Goal: Information Seeking & Learning: Learn about a topic

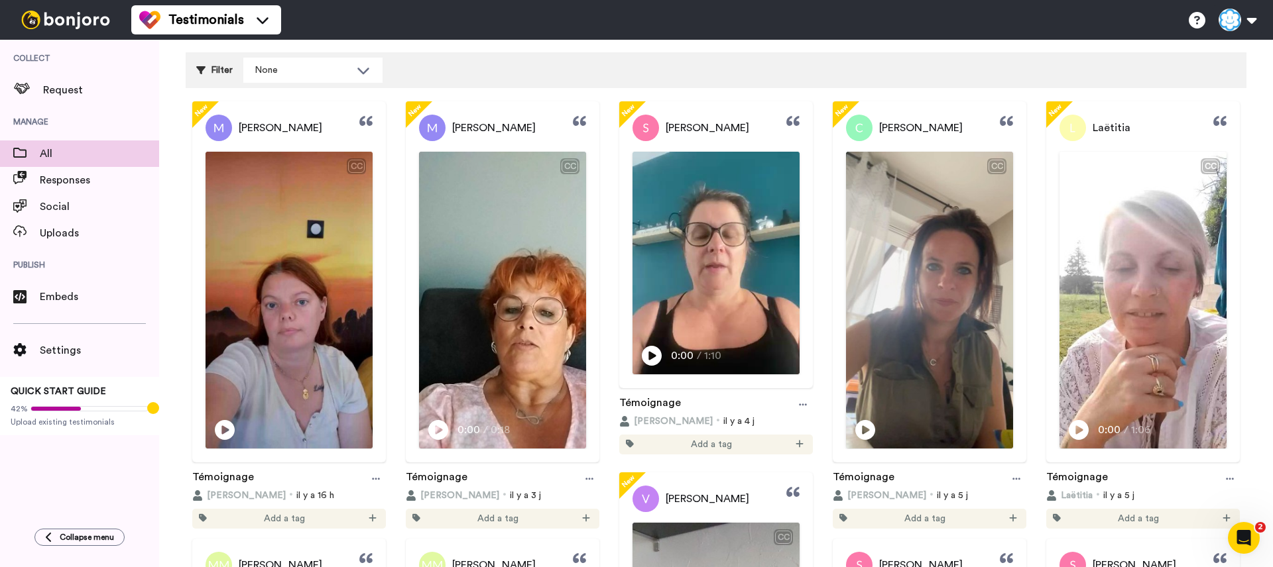
scroll to position [82, 0]
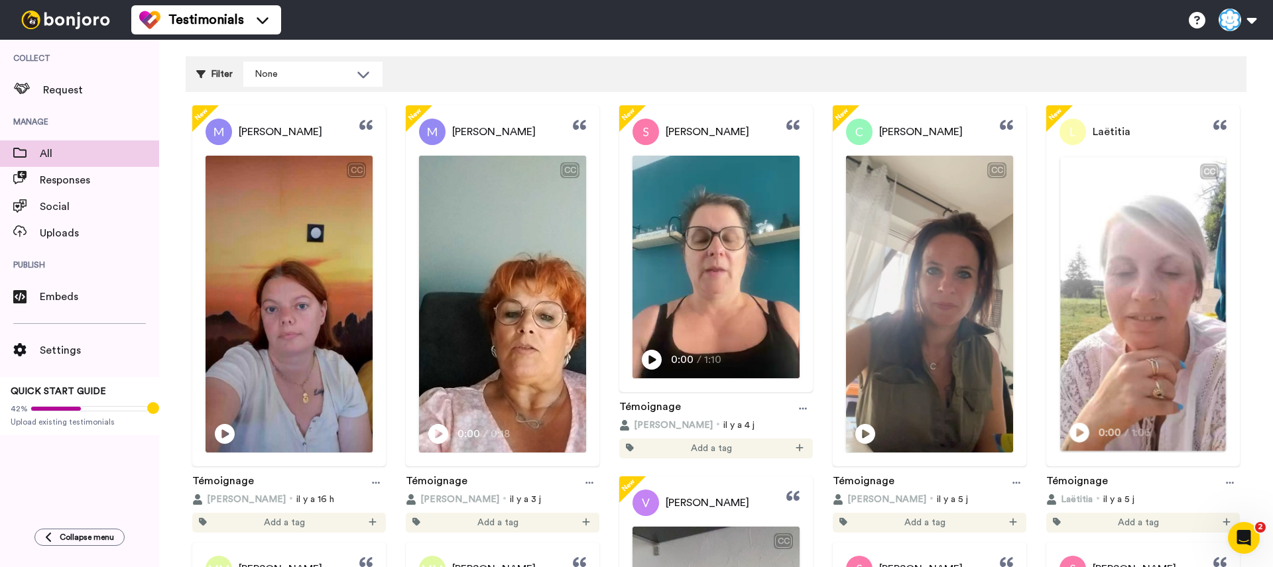
click at [1082, 433] on icon at bounding box center [1079, 433] width 20 height 20
click at [1080, 406] on video at bounding box center [1142, 304] width 165 height 294
click at [860, 441] on icon "Play/Pause" at bounding box center [866, 432] width 20 height 25
click at [933, 391] on video at bounding box center [928, 304] width 165 height 294
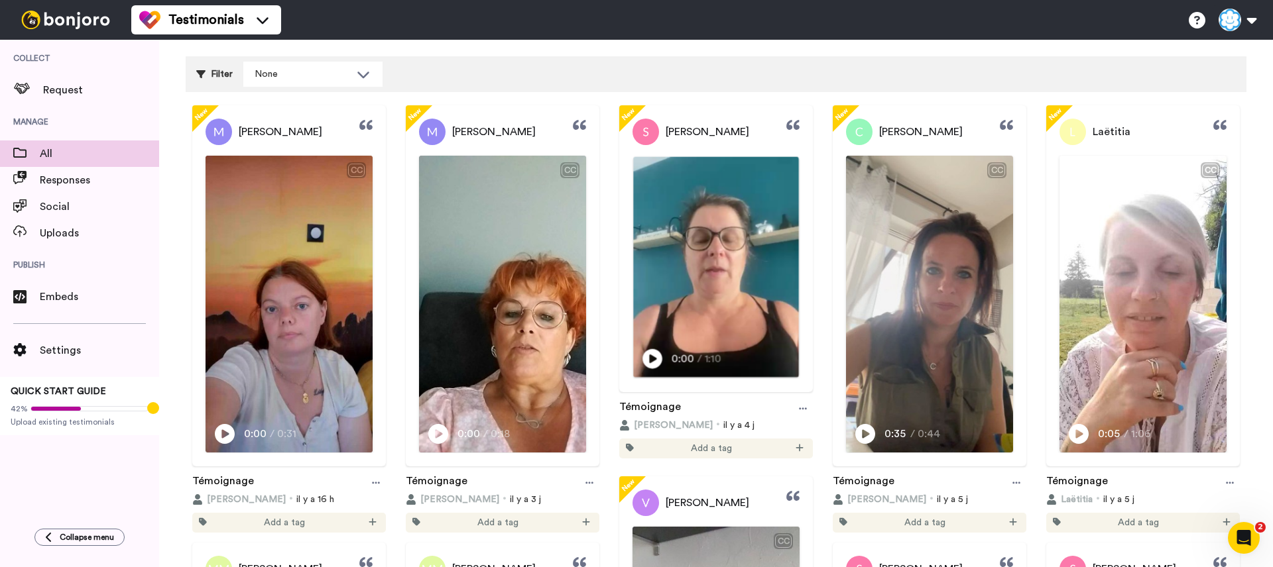
click at [647, 353] on icon at bounding box center [652, 359] width 20 height 20
click at [717, 339] on video at bounding box center [715, 267] width 165 height 221
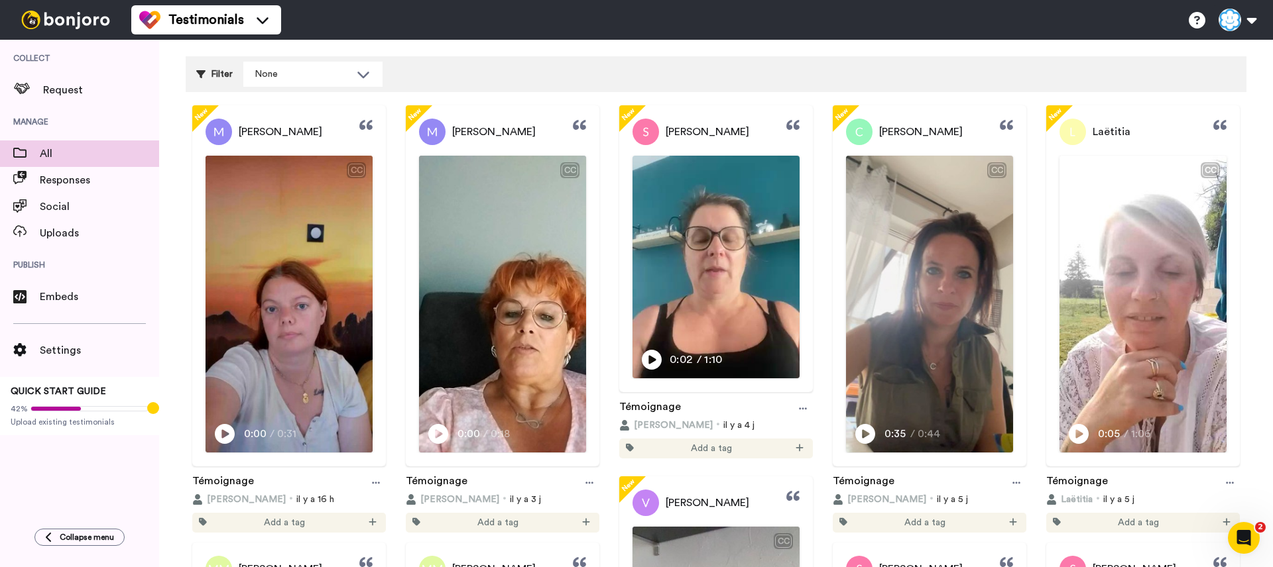
drag, startPoint x: 711, startPoint y: 349, endPoint x: 679, endPoint y: 361, distance: 33.6
click at [711, 351] on div "Play/Pause 0:02 / 1:10" at bounding box center [685, 360] width 86 height 19
click at [681, 129] on span "[PERSON_NAME]" at bounding box center [707, 132] width 84 height 16
click at [699, 143] on link "[PERSON_NAME]" at bounding box center [690, 132] width 117 height 27
click at [695, 137] on span "[PERSON_NAME]" at bounding box center [707, 132] width 84 height 16
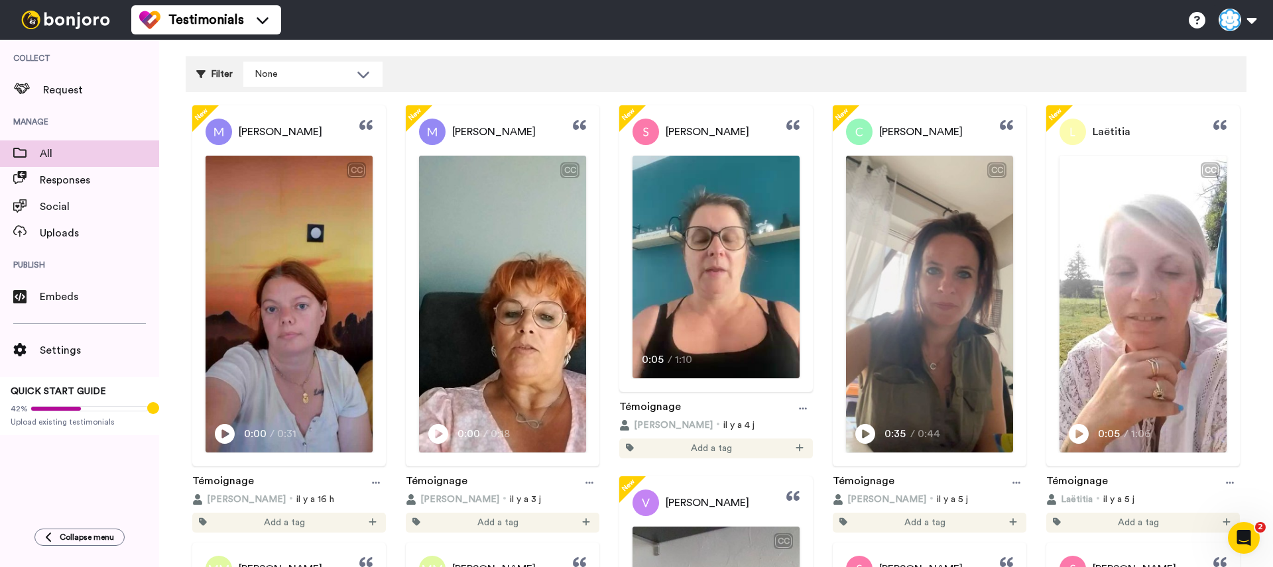
drag, startPoint x: 766, startPoint y: 209, endPoint x: 804, endPoint y: 290, distance: 89.3
click at [766, 209] on video at bounding box center [715, 267] width 167 height 223
click at [799, 406] on icon at bounding box center [803, 408] width 8 height 9
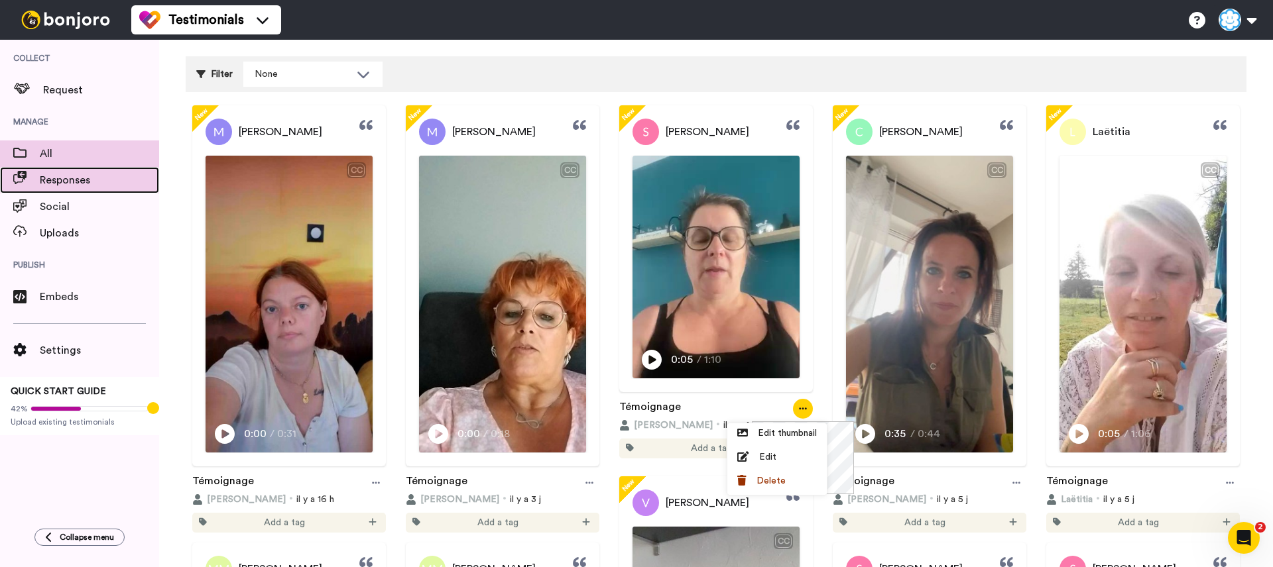
click at [59, 168] on div "Responses" at bounding box center [79, 180] width 159 height 27
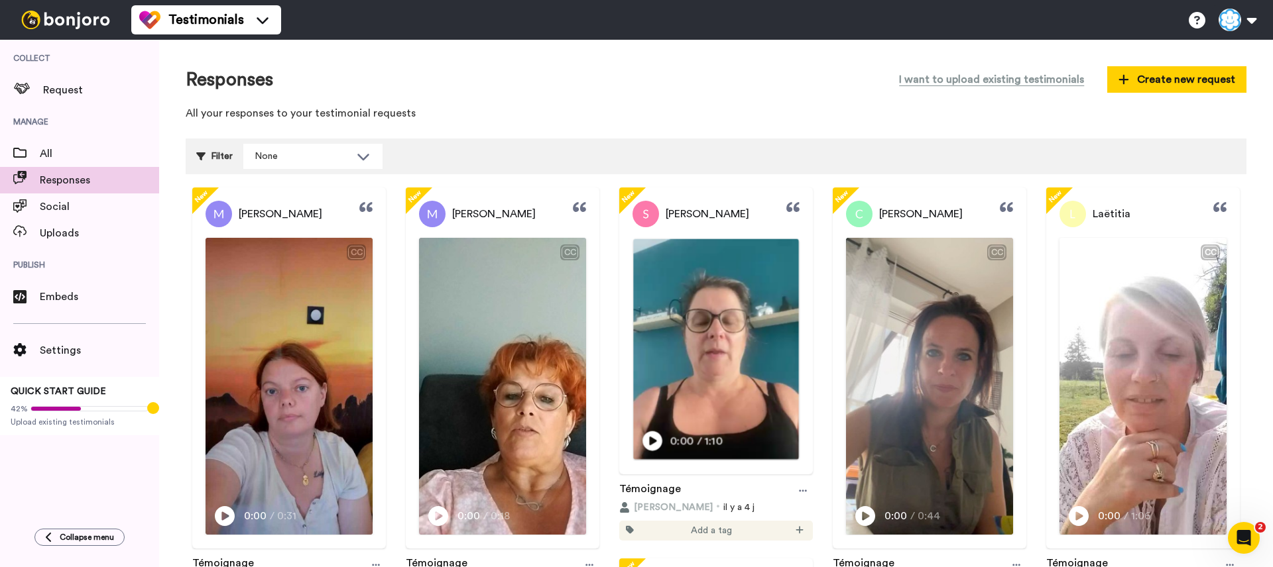
click at [653, 437] on icon at bounding box center [652, 442] width 20 height 20
click at [697, 383] on video at bounding box center [715, 349] width 165 height 221
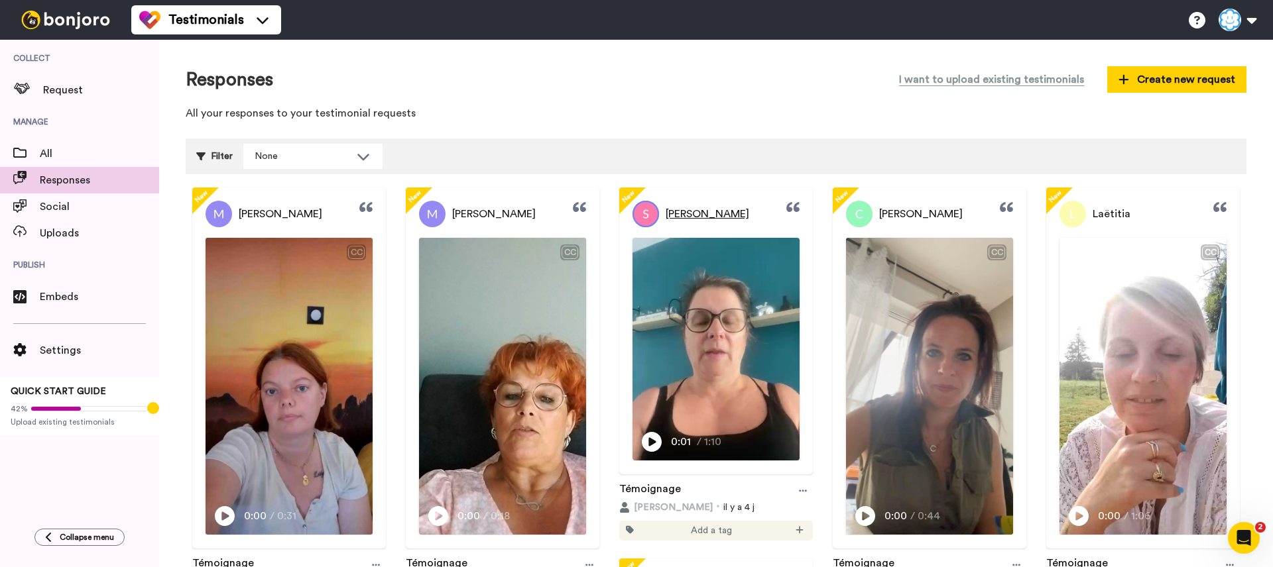
click at [669, 211] on span "[PERSON_NAME]" at bounding box center [707, 214] width 84 height 16
click at [670, 213] on span "[PERSON_NAME]" at bounding box center [707, 214] width 84 height 16
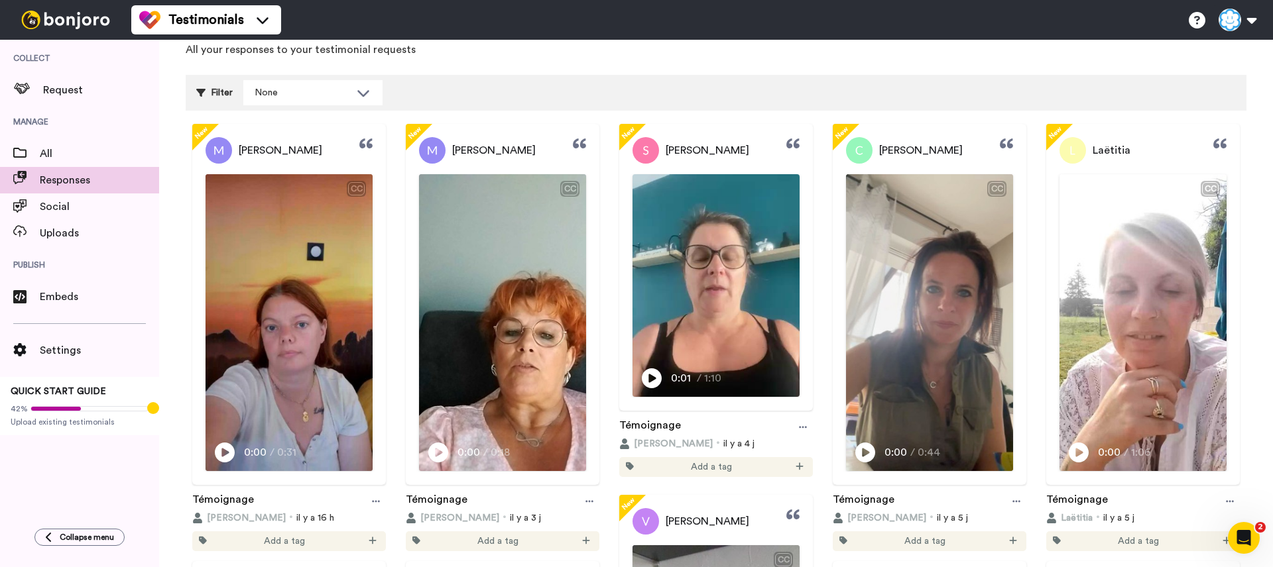
scroll to position [75, 0]
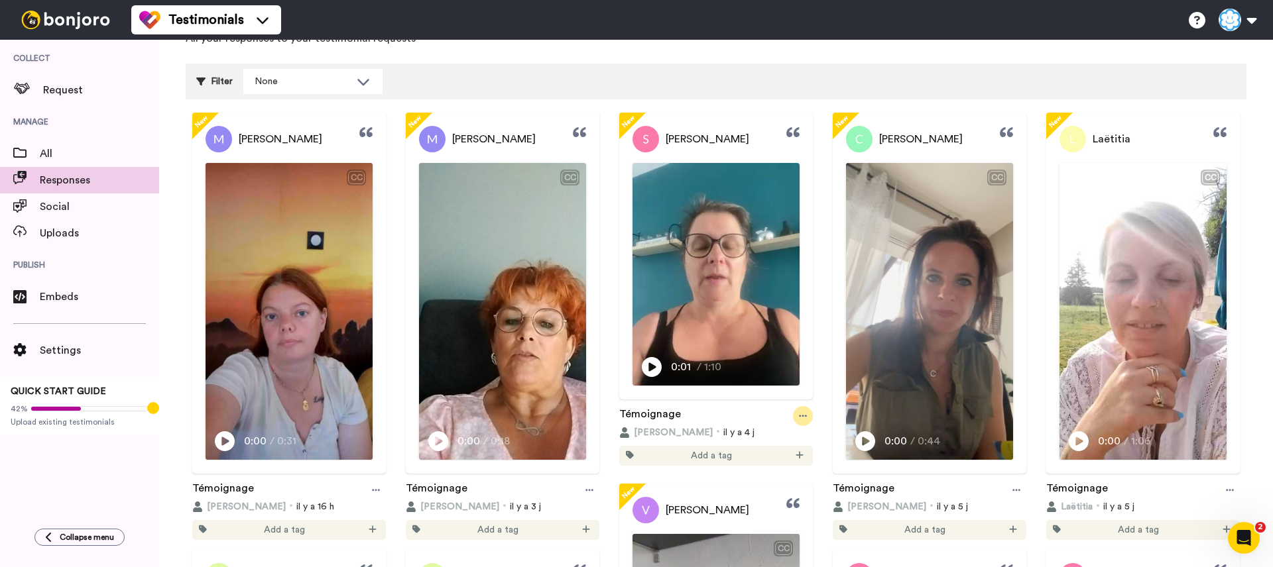
click at [809, 415] on div at bounding box center [803, 416] width 20 height 20
click at [763, 467] on span "Edit" at bounding box center [767, 464] width 17 height 13
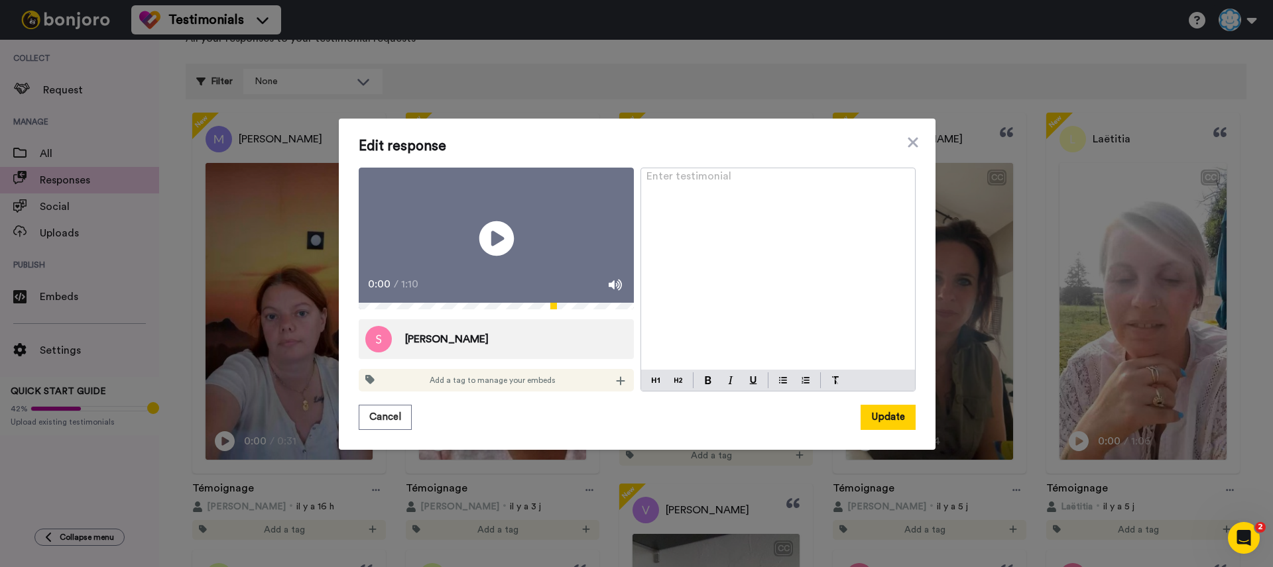
click at [497, 235] on icon "Play/Pause" at bounding box center [496, 238] width 35 height 63
click at [606, 296] on div at bounding box center [614, 284] width 19 height 23
click at [614, 292] on img at bounding box center [615, 285] width 14 height 14
click at [610, 292] on img at bounding box center [615, 285] width 14 height 14
click at [504, 230] on icon at bounding box center [496, 238] width 35 height 35
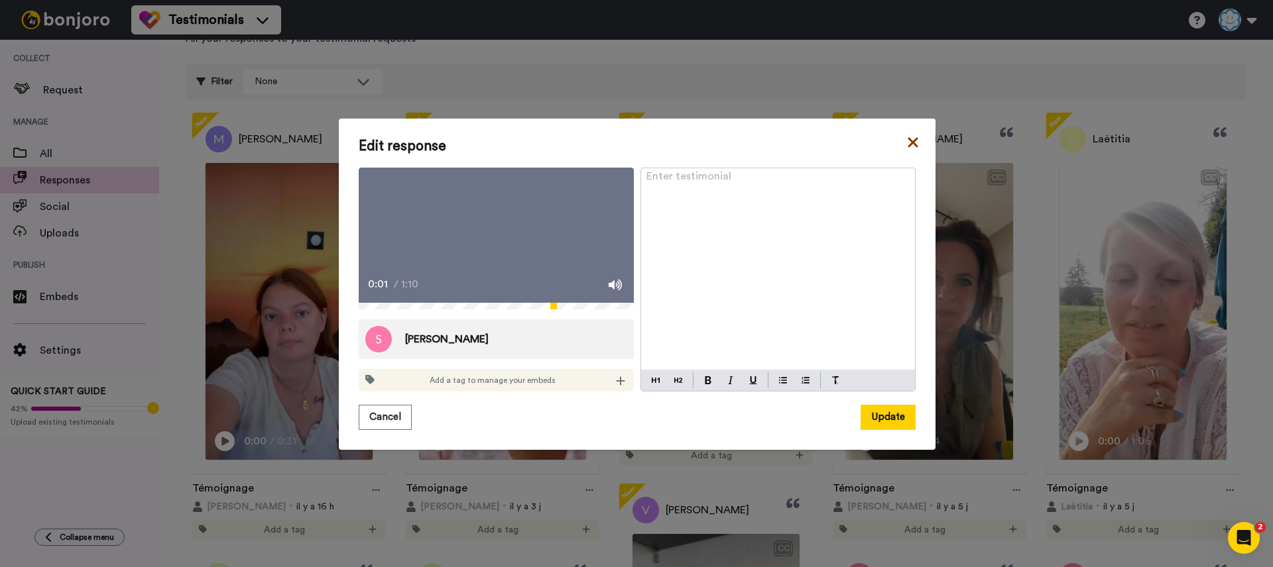
click at [916, 137] on icon at bounding box center [912, 142] width 10 height 10
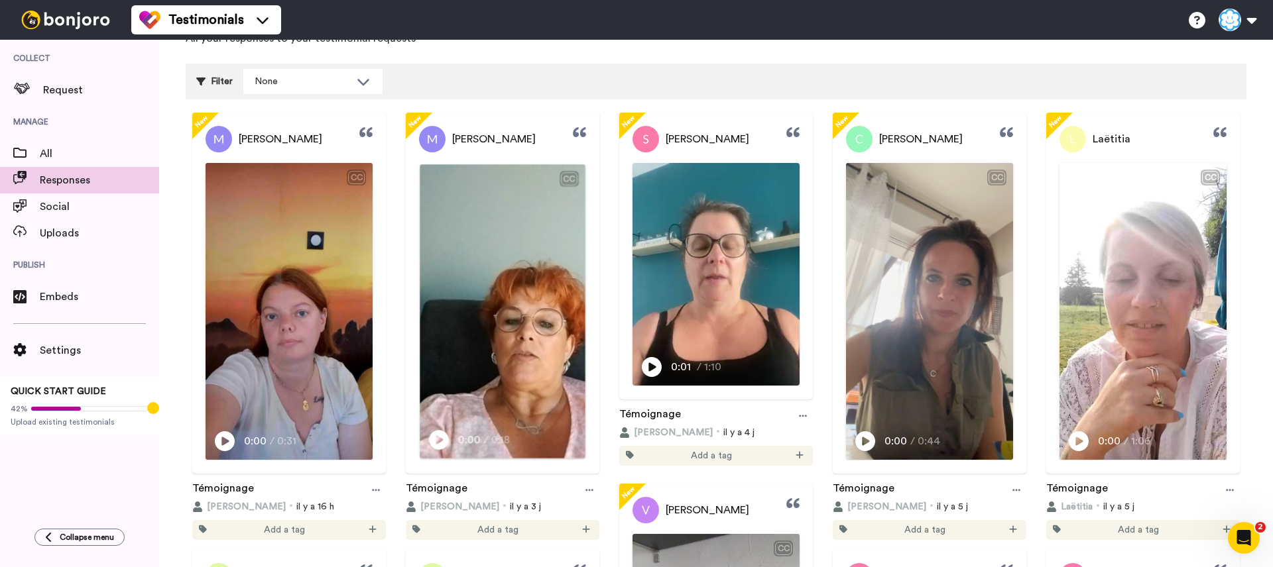
click at [439, 441] on icon "Play/Pause" at bounding box center [439, 440] width 20 height 25
click at [439, 433] on span "0:13" at bounding box center [440, 440] width 24 height 17
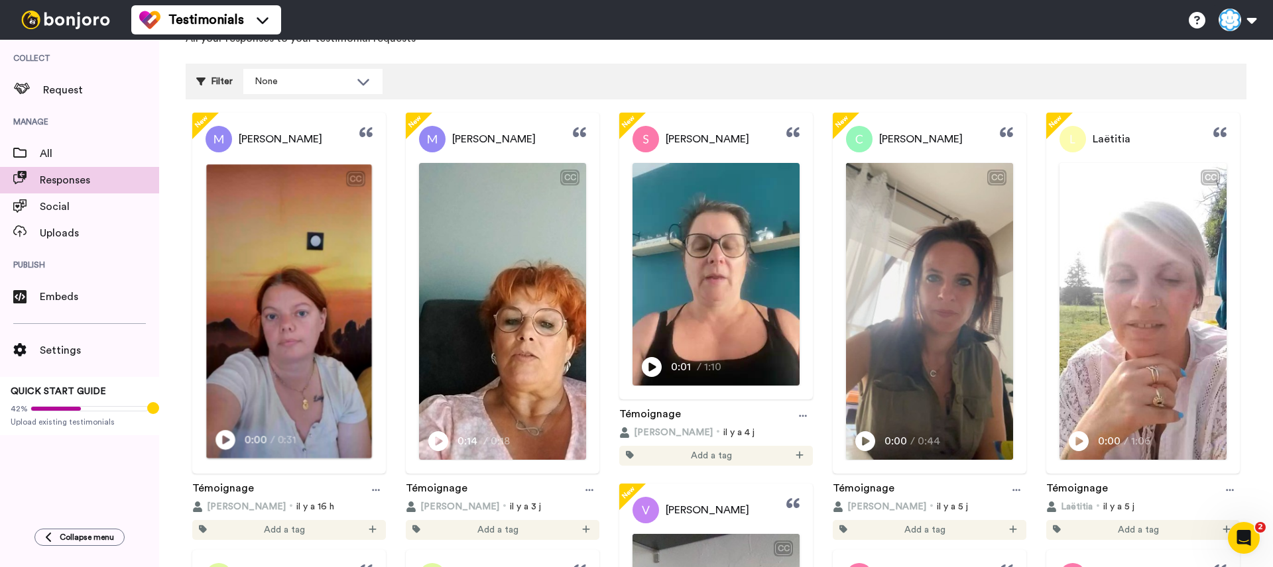
click at [226, 451] on icon "Play/Pause" at bounding box center [225, 440] width 20 height 25
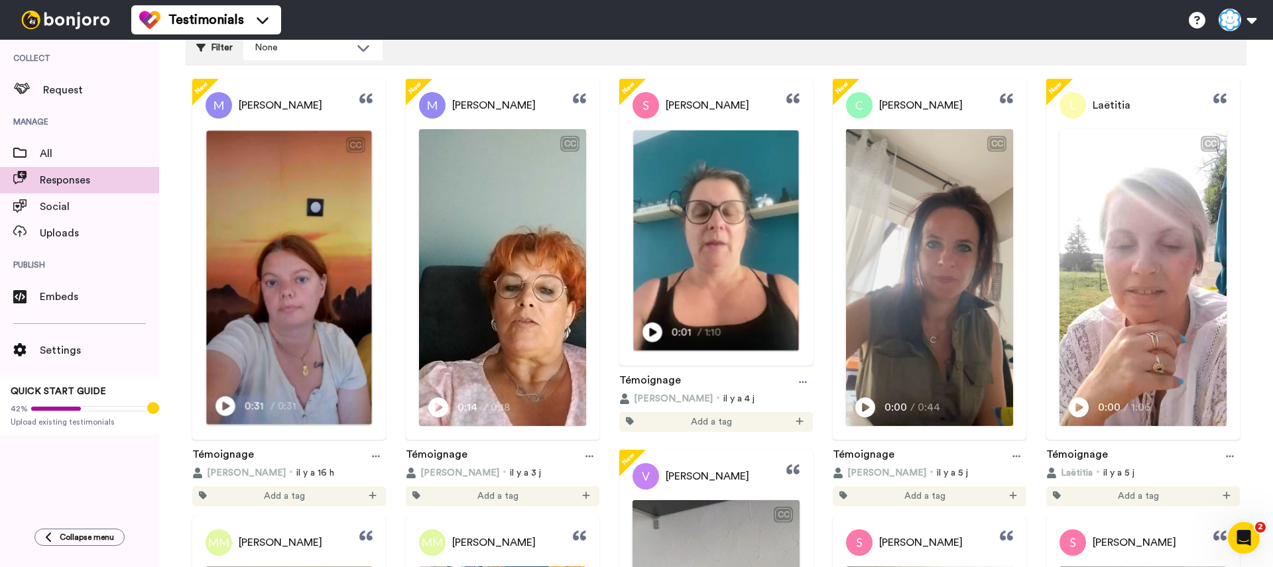
scroll to position [121, 0]
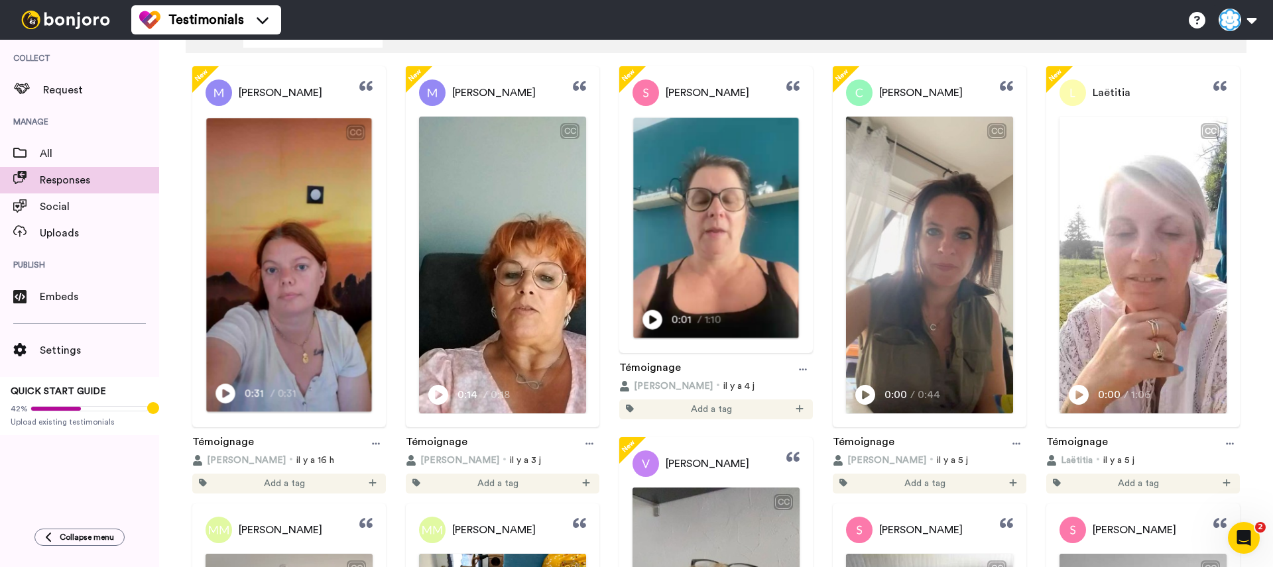
click at [653, 323] on icon at bounding box center [652, 320] width 20 height 20
click at [371, 294] on video at bounding box center [288, 265] width 165 height 294
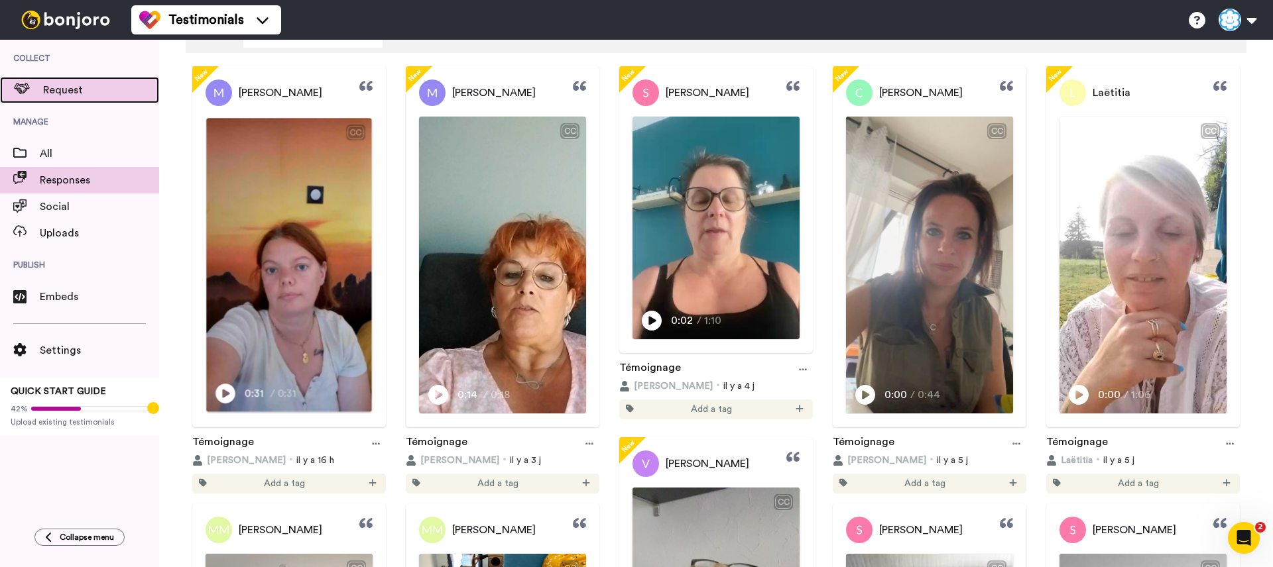
click at [95, 102] on div "Request" at bounding box center [79, 90] width 159 height 27
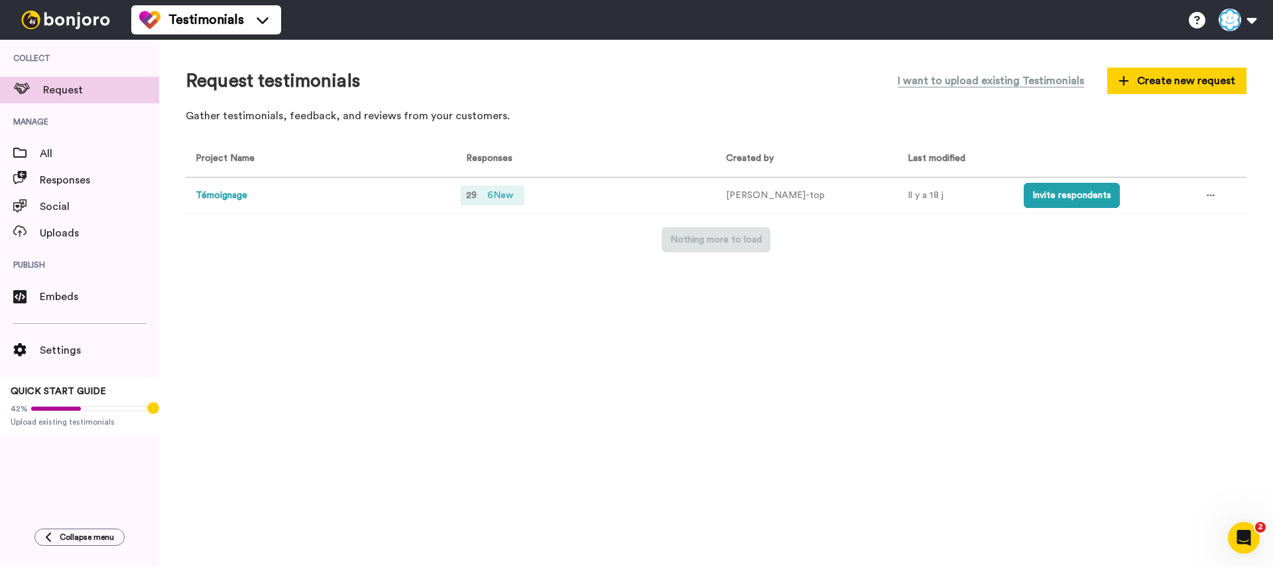
click at [490, 200] on span "6 New" at bounding box center [500, 195] width 36 height 15
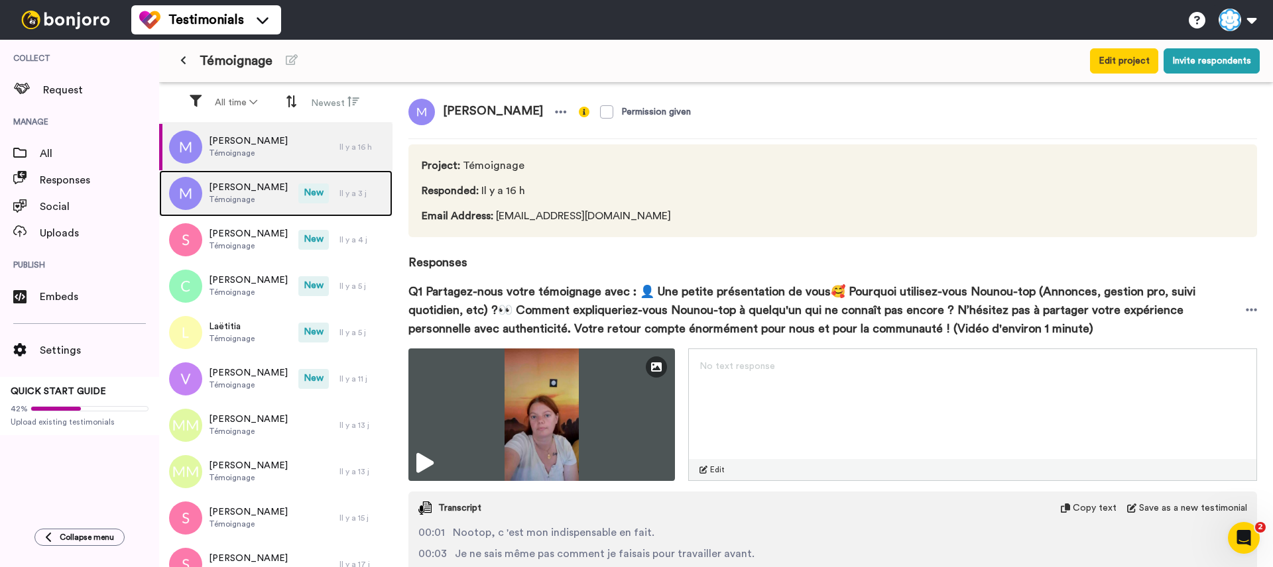
click at [293, 193] on div "[PERSON_NAME]" at bounding box center [228, 193] width 139 height 46
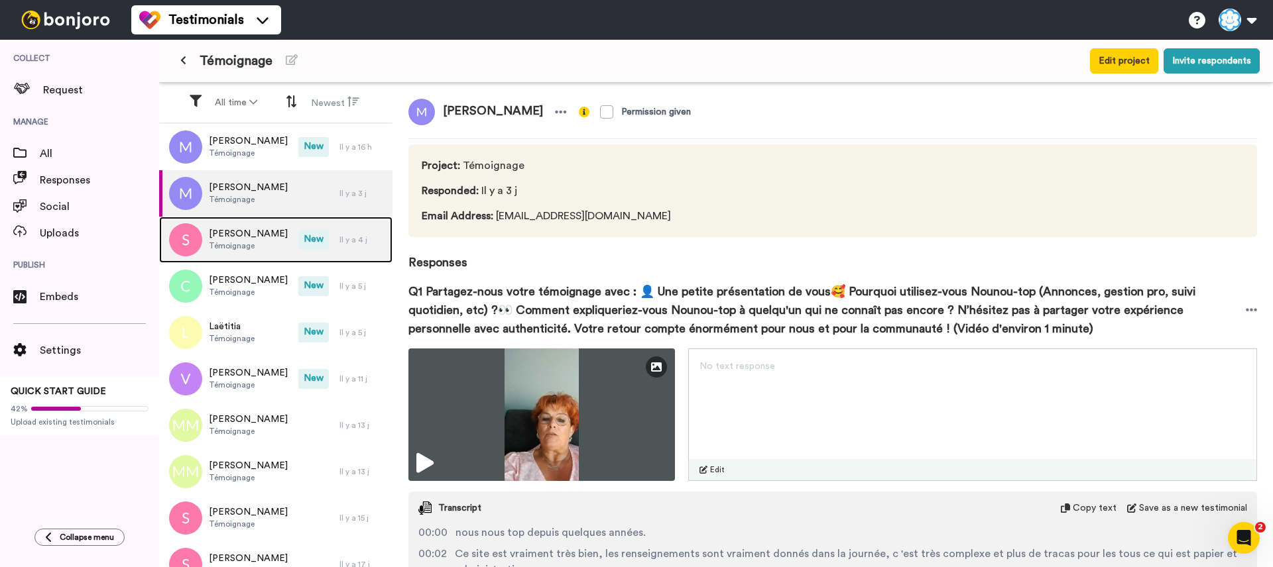
click at [278, 254] on div "[PERSON_NAME] Témoignage" at bounding box center [228, 240] width 139 height 46
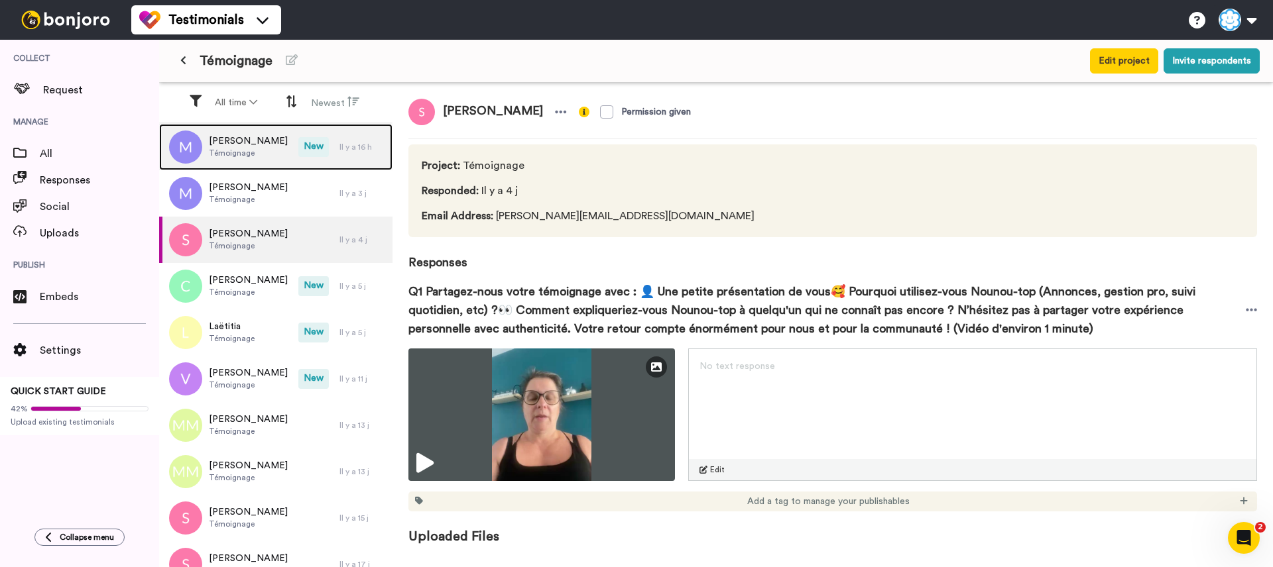
click at [281, 150] on div "[PERSON_NAME]" at bounding box center [228, 147] width 139 height 46
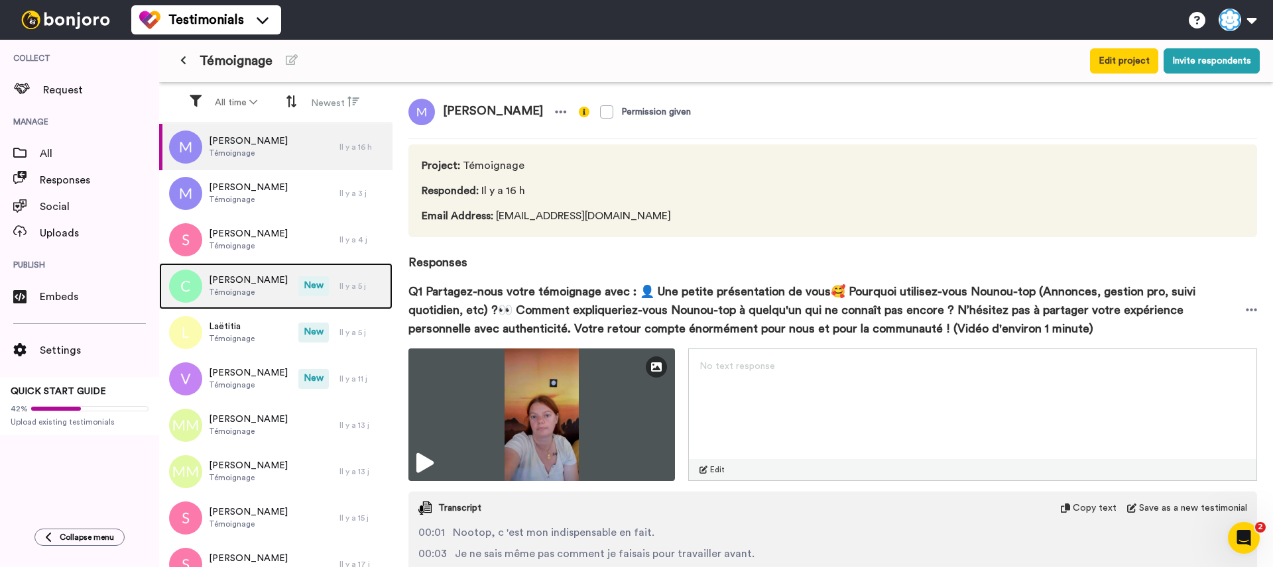
click at [278, 294] on div "[PERSON_NAME]" at bounding box center [228, 286] width 139 height 46
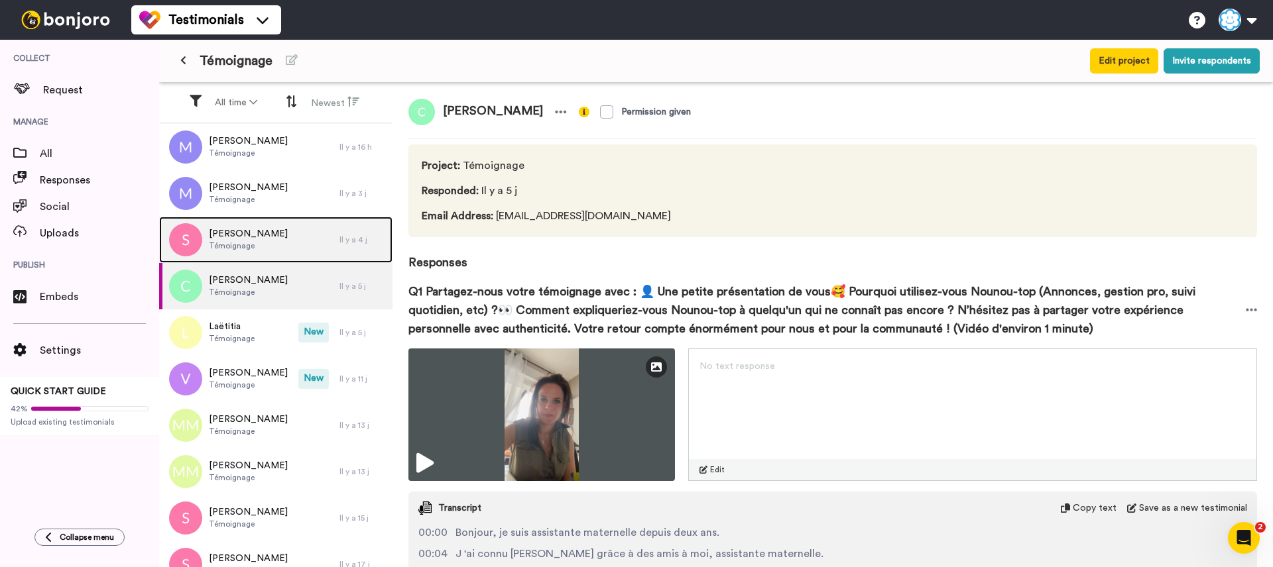
click at [276, 246] on div "[PERSON_NAME] Témoignage" at bounding box center [249, 240] width 180 height 46
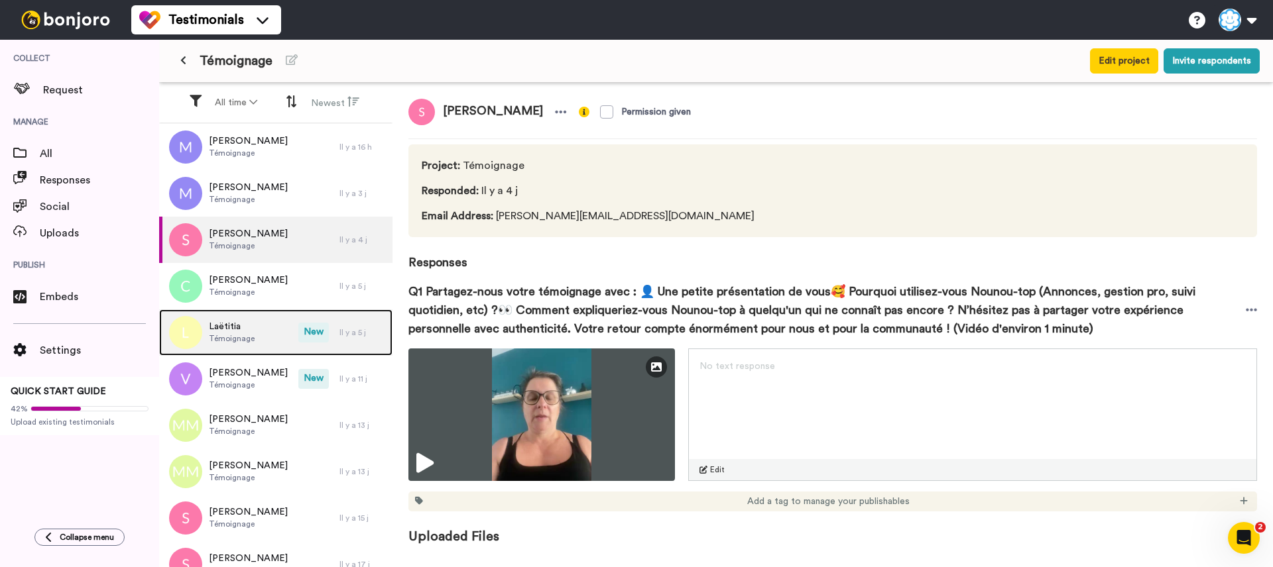
click at [266, 343] on div "Laëtitia Témoignage" at bounding box center [228, 333] width 139 height 46
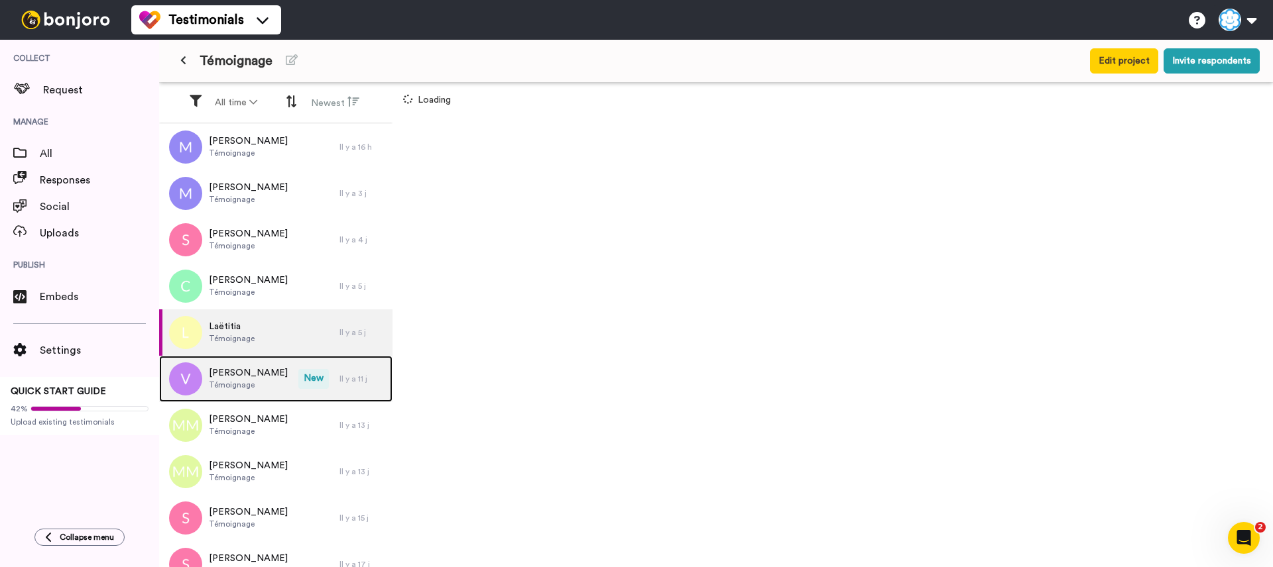
click at [266, 375] on div "[PERSON_NAME]" at bounding box center [228, 379] width 139 height 46
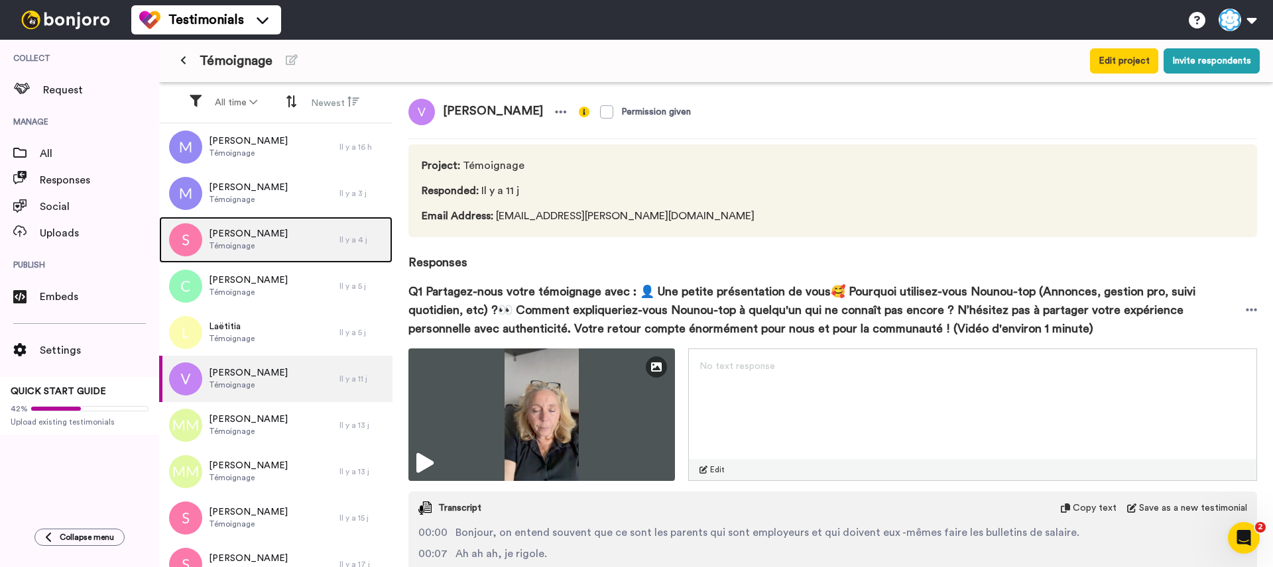
click at [275, 220] on div "[PERSON_NAME] Témoignage" at bounding box center [249, 240] width 180 height 46
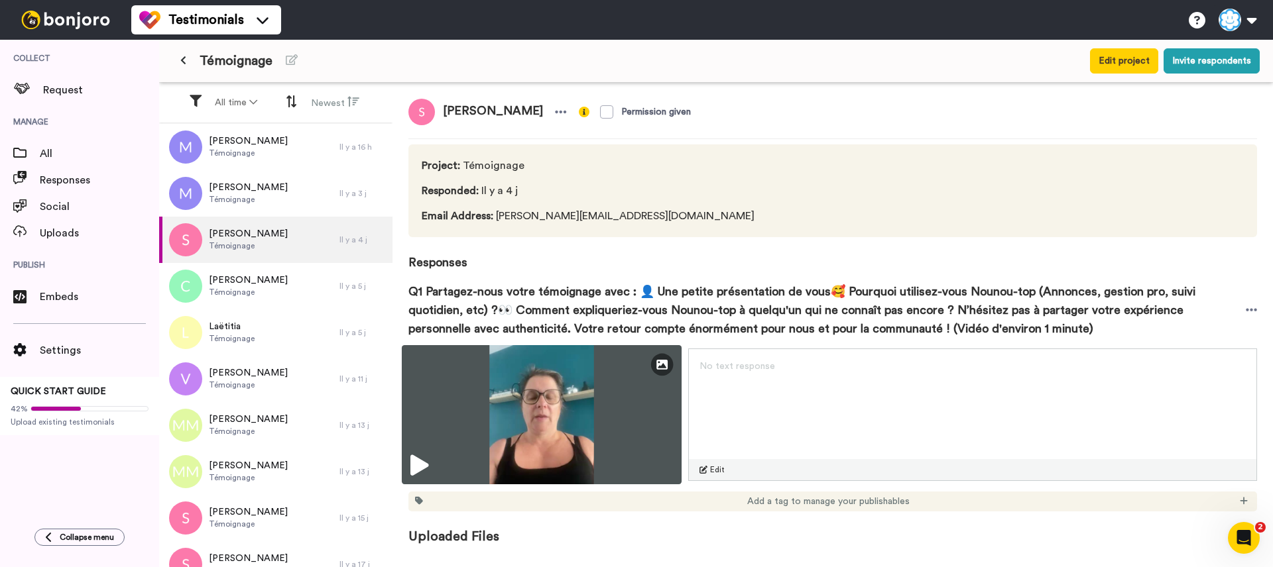
click at [420, 455] on icon at bounding box center [419, 465] width 18 height 21
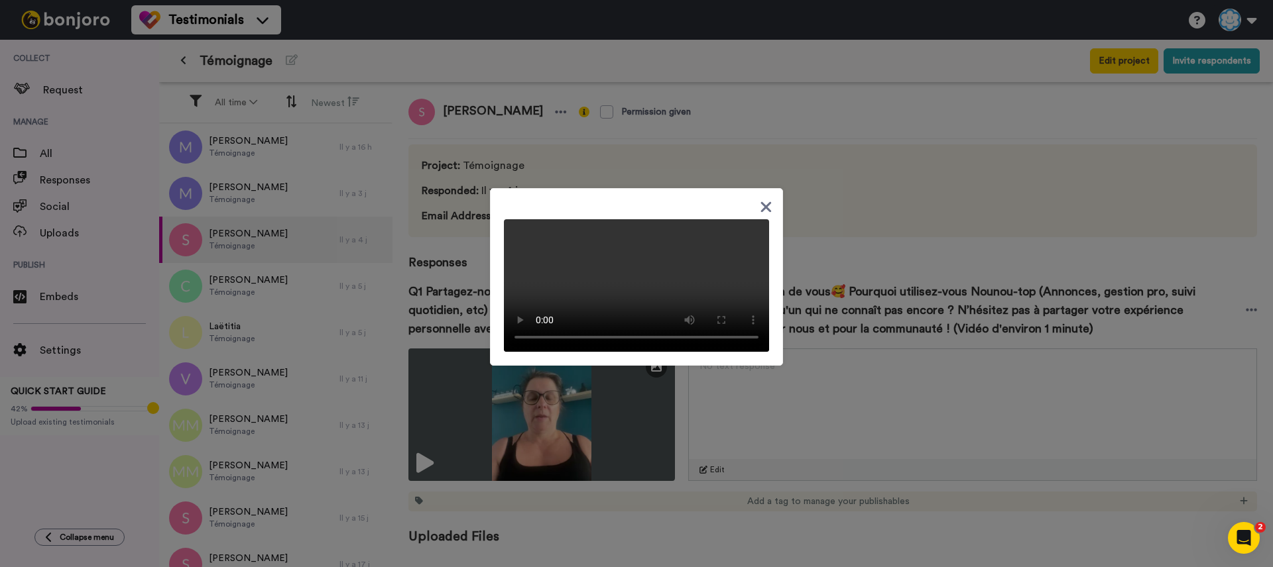
click at [485, 500] on div at bounding box center [636, 283] width 1273 height 567
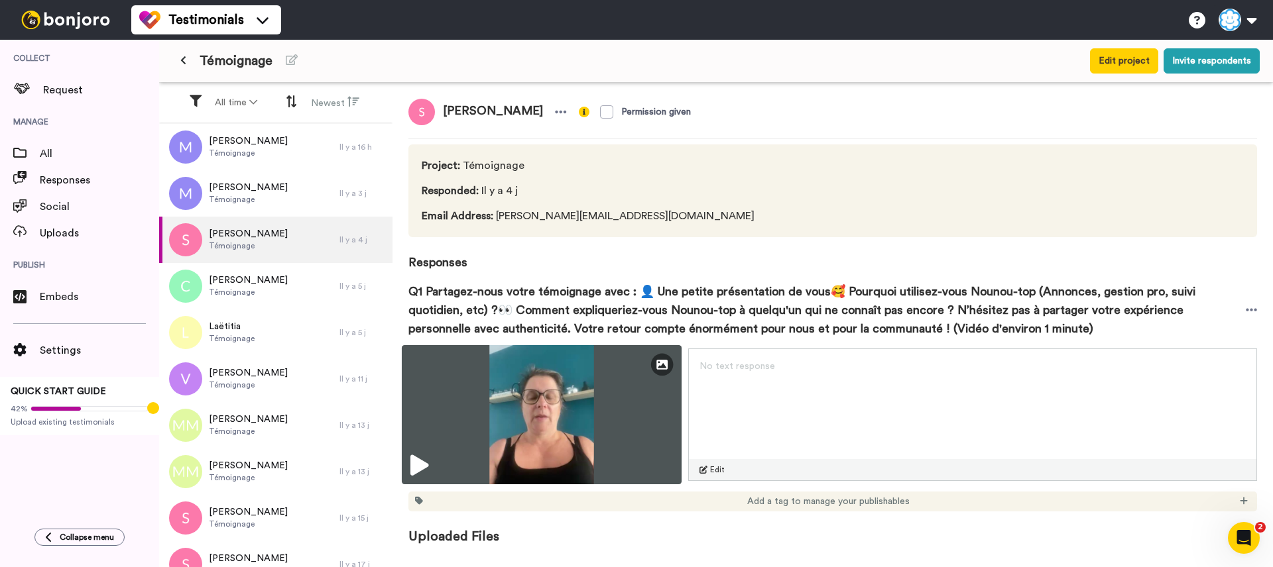
click at [408, 471] on img at bounding box center [542, 414] width 280 height 139
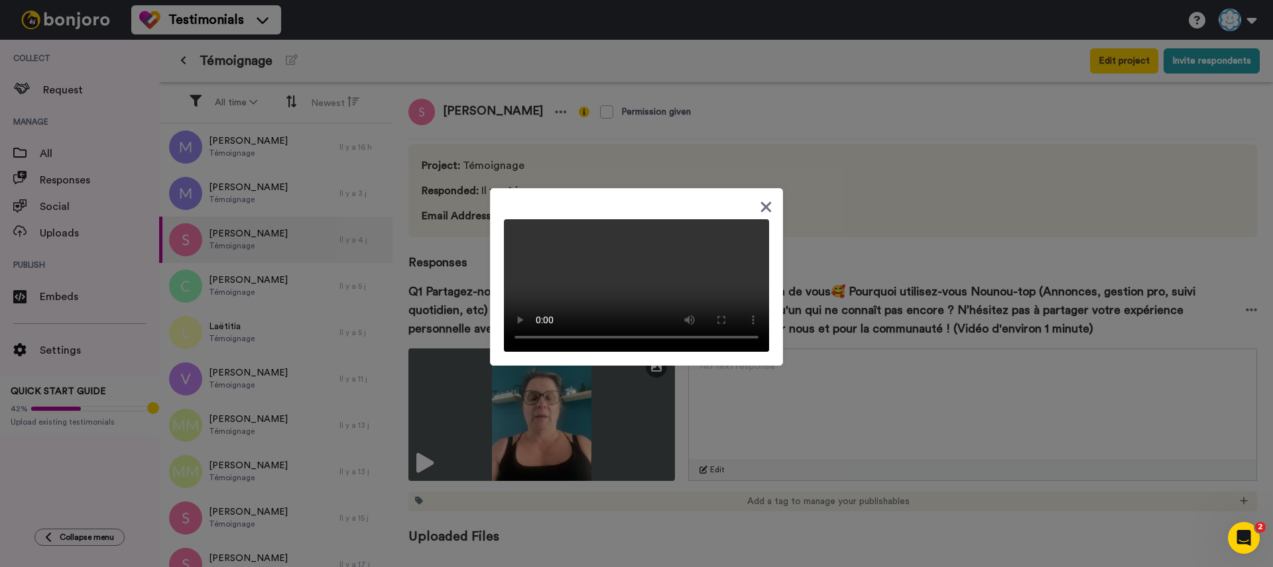
click at [772, 188] on div at bounding box center [636, 277] width 293 height 178
click at [766, 202] on icon at bounding box center [766, 207] width 11 height 11
